Goal: Information Seeking & Learning: Learn about a topic

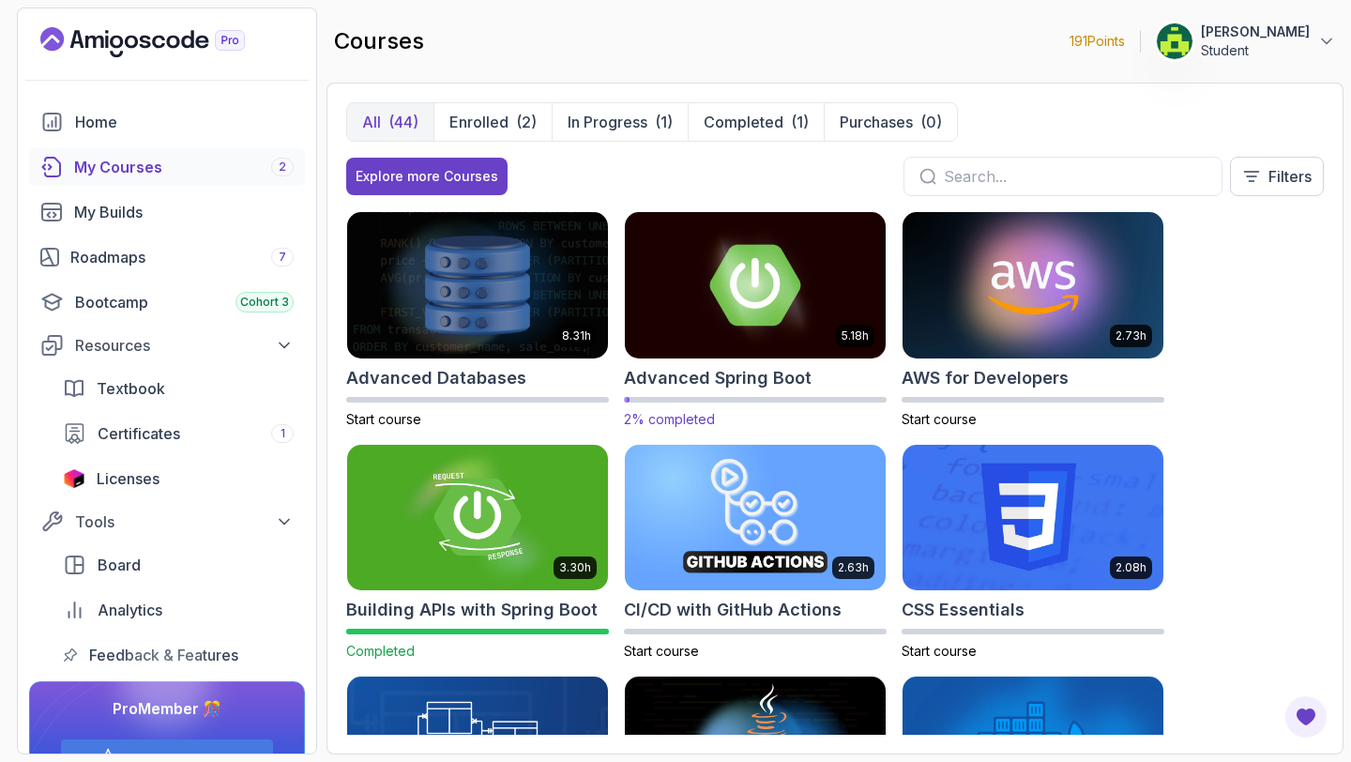
click at [761, 292] on img at bounding box center [755, 284] width 274 height 153
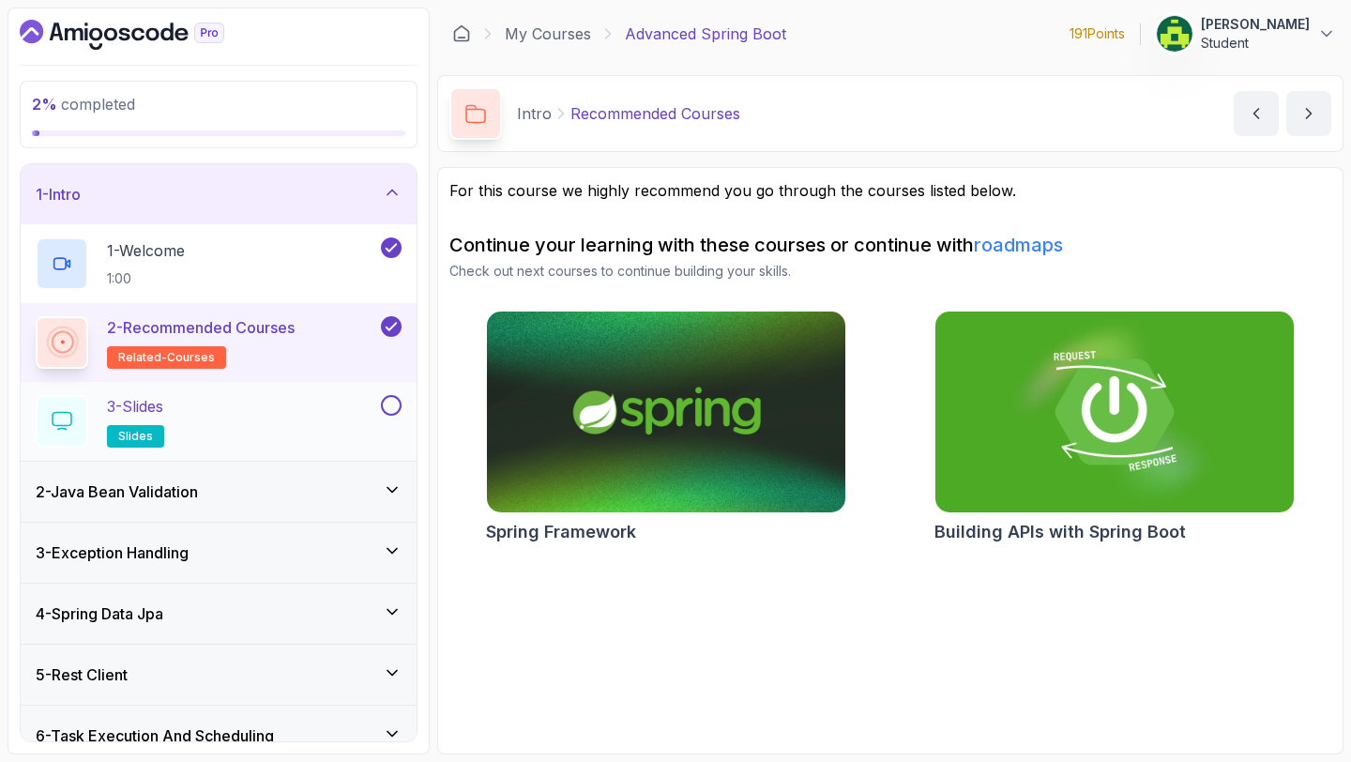
click at [347, 398] on div "3 - Slides slides" at bounding box center [206, 421] width 341 height 53
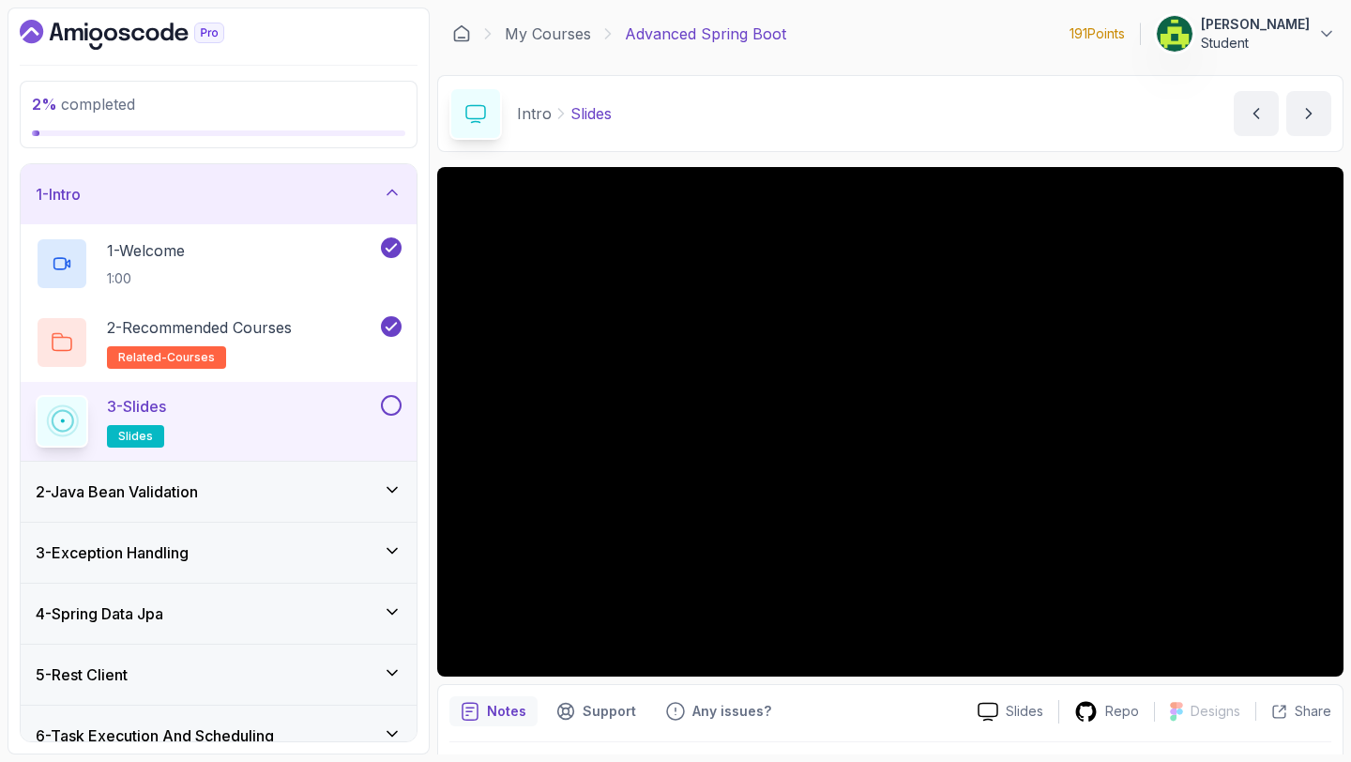
scroll to position [38, 0]
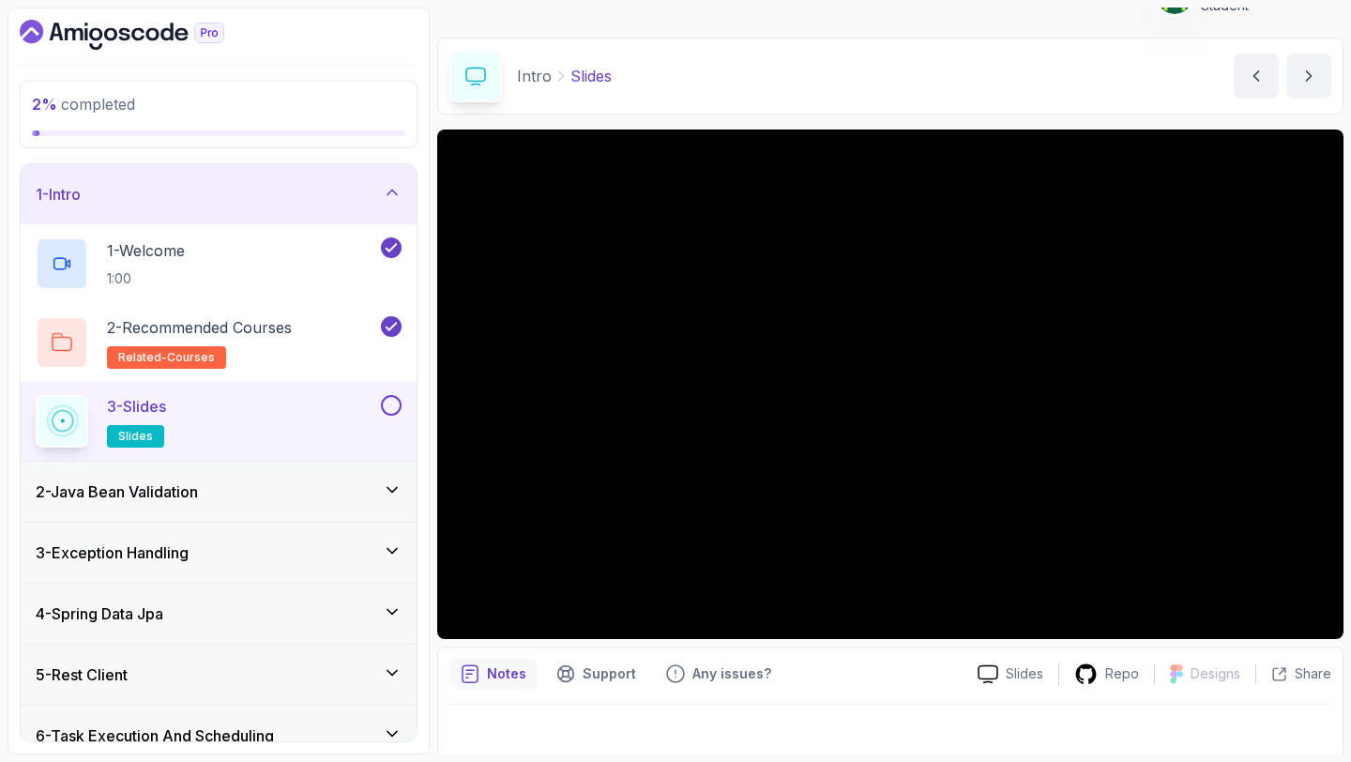
click at [386, 400] on button at bounding box center [391, 405] width 21 height 21
click at [314, 480] on div "2 - Java Bean Validation" at bounding box center [219, 491] width 366 height 23
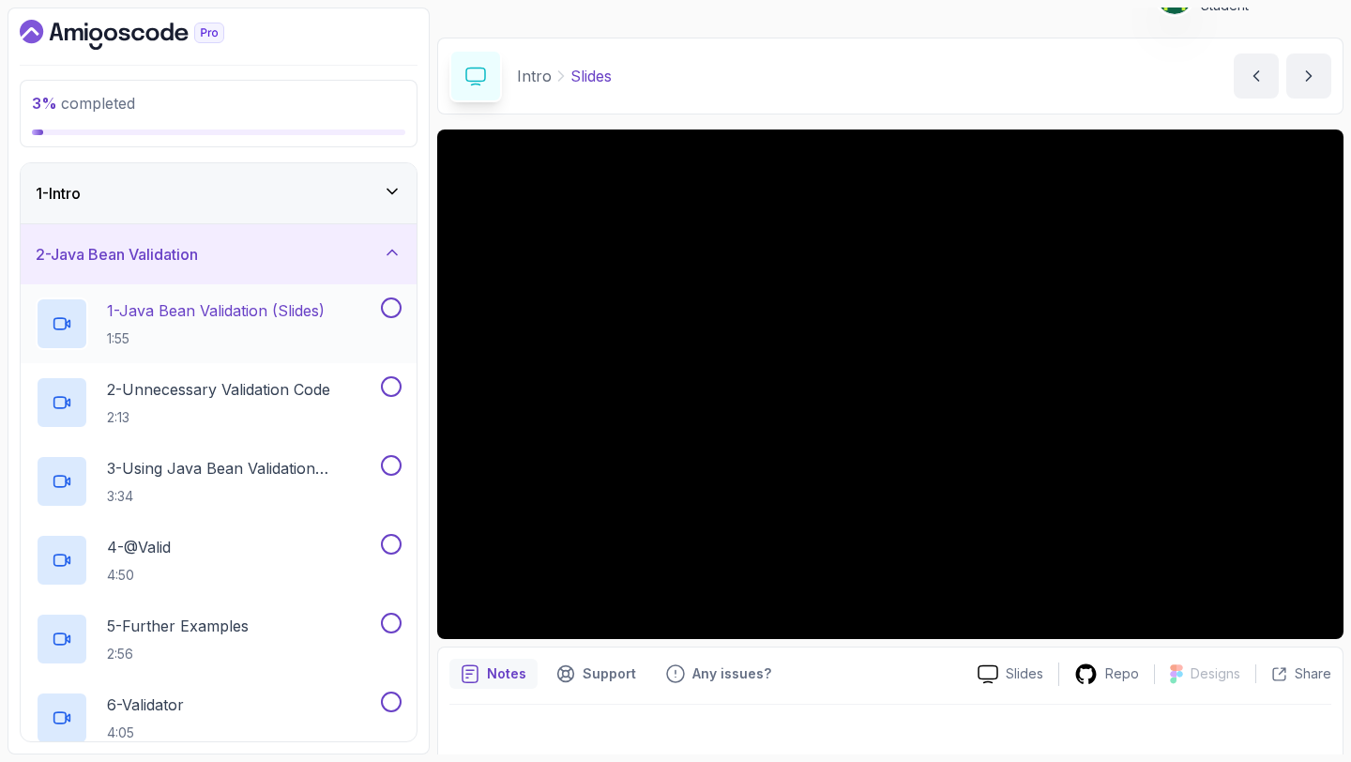
click at [319, 327] on h2 "1 - Java Bean Validation (Slides) 1:55" at bounding box center [216, 323] width 218 height 49
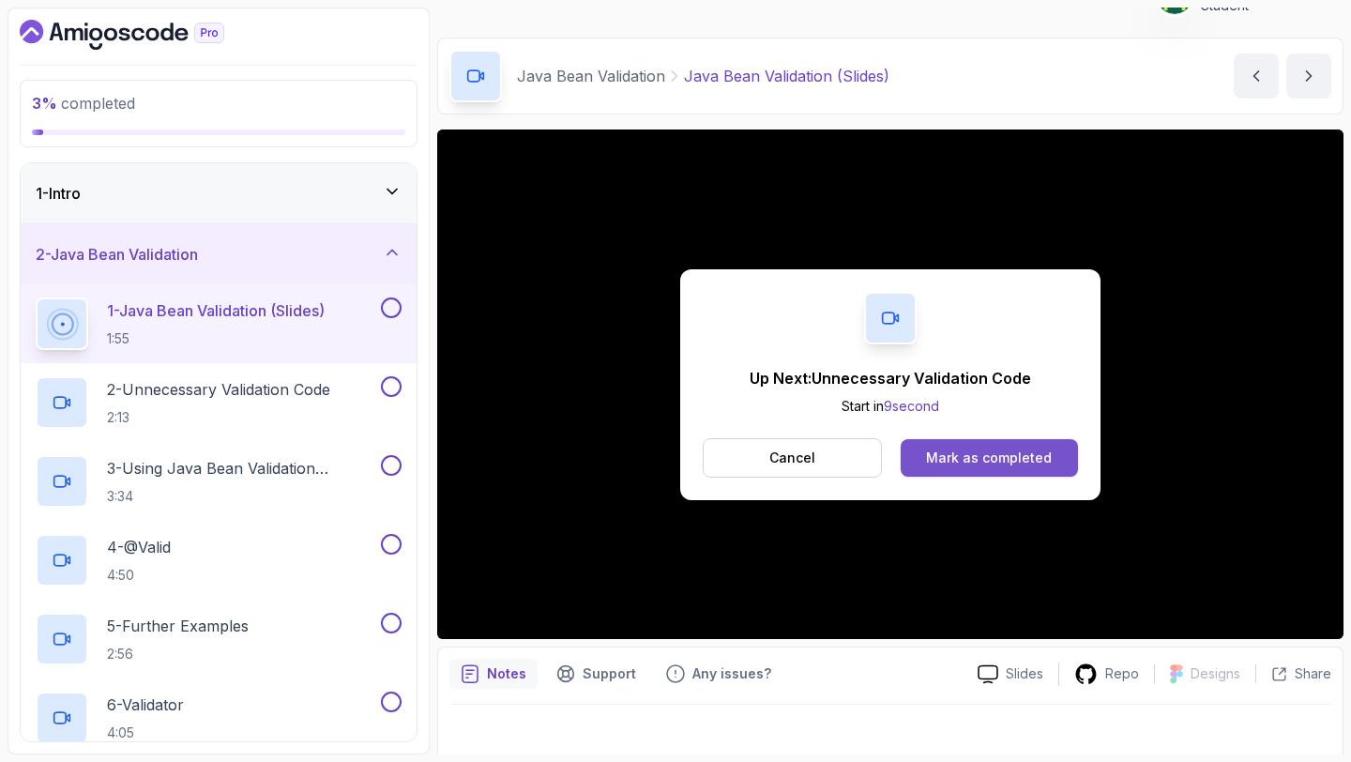
click at [945, 448] on div "Mark as completed" at bounding box center [989, 457] width 126 height 19
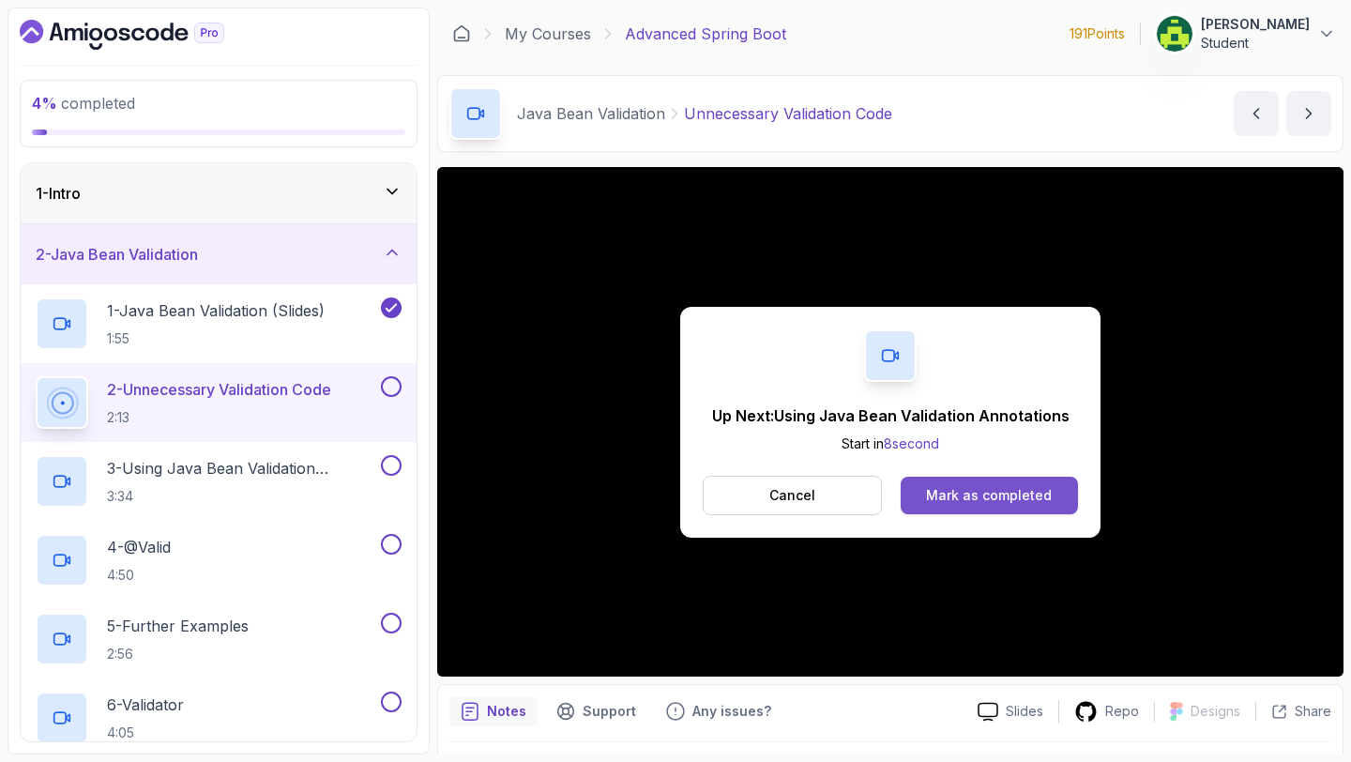
click at [957, 485] on button "Mark as completed" at bounding box center [988, 495] width 177 height 38
